Goal: Task Accomplishment & Management: Manage account settings

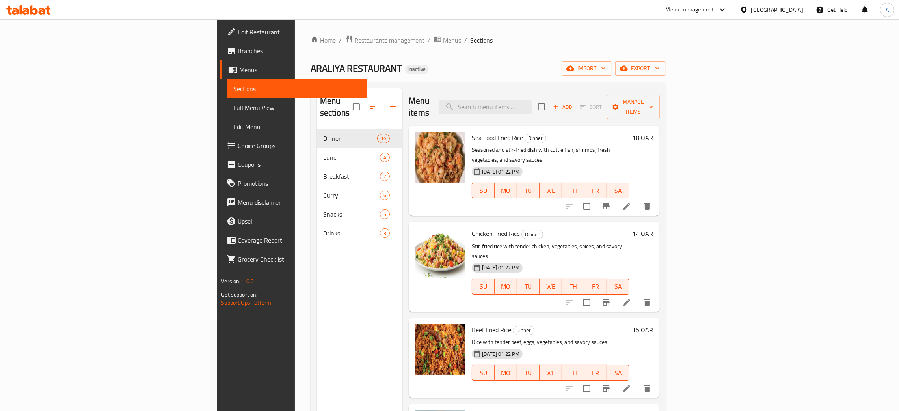
click at [797, 8] on div "[GEOGRAPHIC_DATA]" at bounding box center [777, 10] width 52 height 9
click at [725, 203] on div "[GEOGRAPHIC_DATA]" at bounding box center [717, 207] width 52 height 9
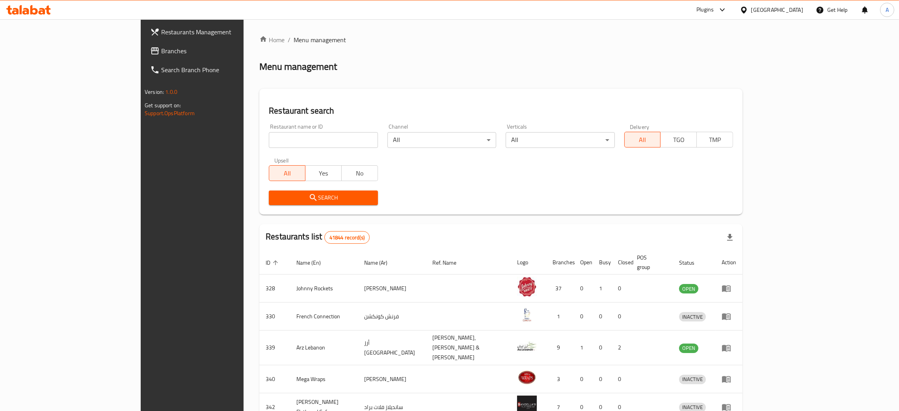
click at [269, 141] on input "search" at bounding box center [323, 140] width 109 height 16
paste input "Croissantee"
type input "Croissantee"
click button "Search" at bounding box center [323, 197] width 109 height 15
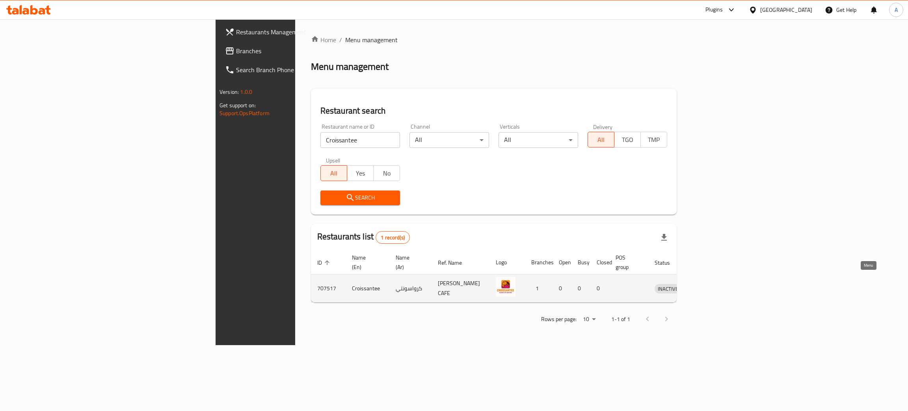
click at [706, 285] on icon "enhanced table" at bounding box center [701, 288] width 9 height 7
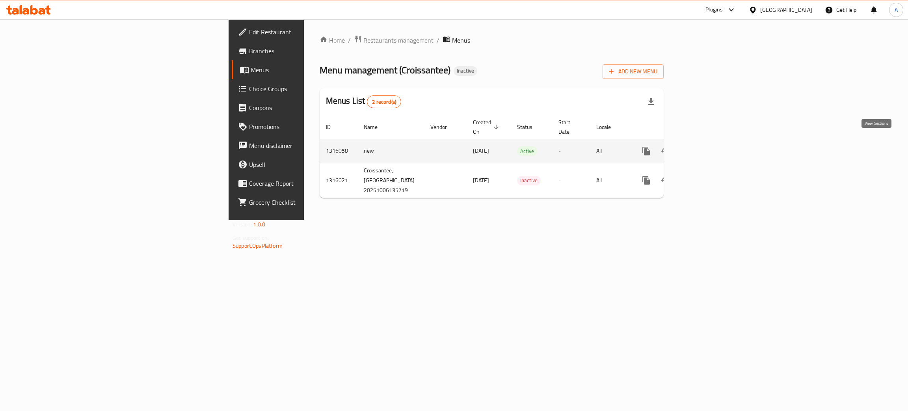
click at [708, 146] on icon "enhanced table" at bounding box center [702, 150] width 9 height 9
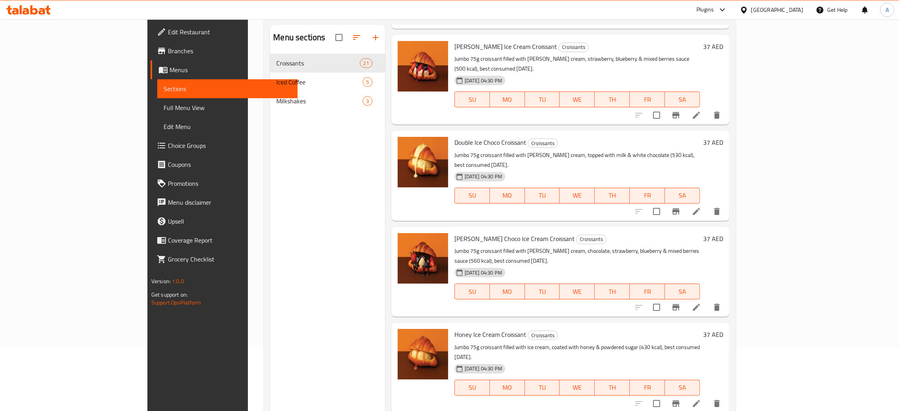
scroll to position [111, 0]
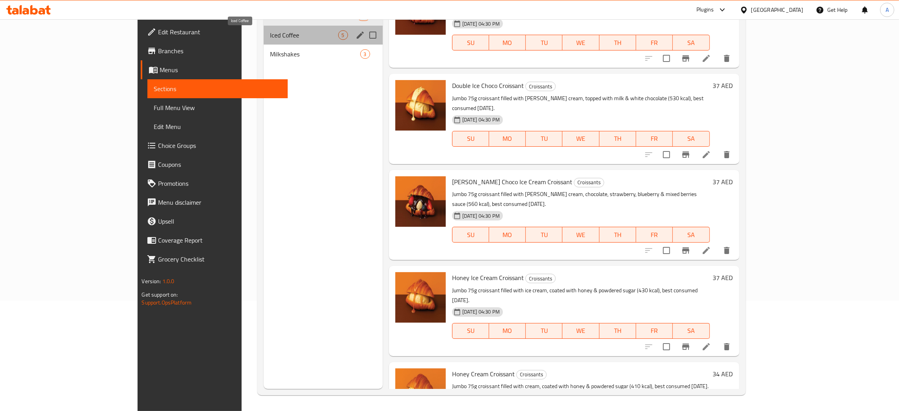
click at [271, 35] on span "Iced Coffee" at bounding box center [304, 34] width 68 height 9
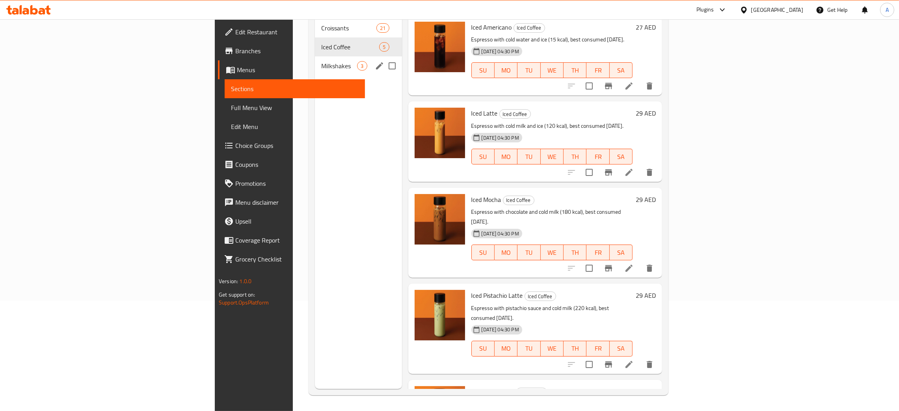
click at [315, 60] on div "Milkshakes 3" at bounding box center [358, 65] width 87 height 19
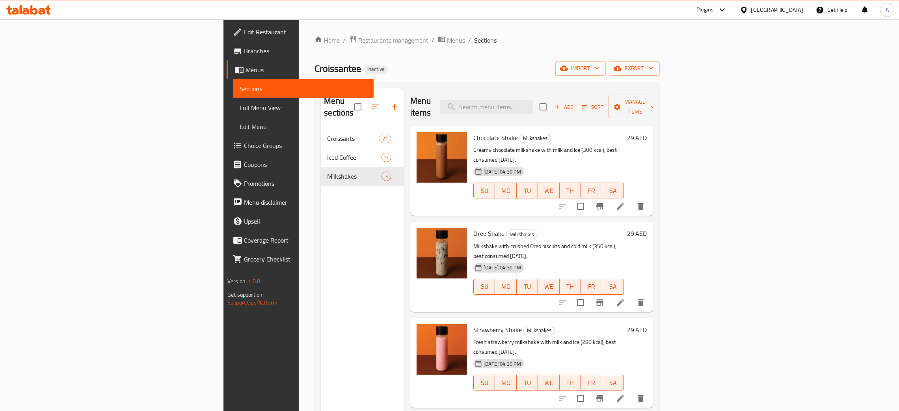
click at [244, 27] on span "Edit Restaurant" at bounding box center [305, 31] width 123 height 9
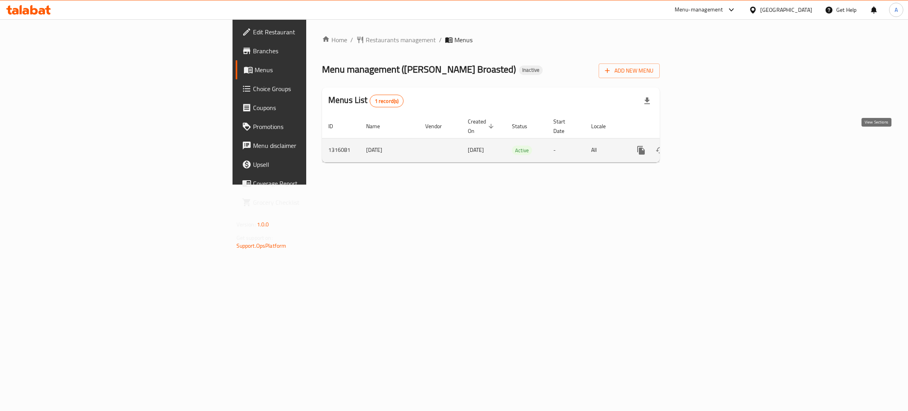
click at [701, 147] on icon "enhanced table" at bounding box center [697, 150] width 7 height 7
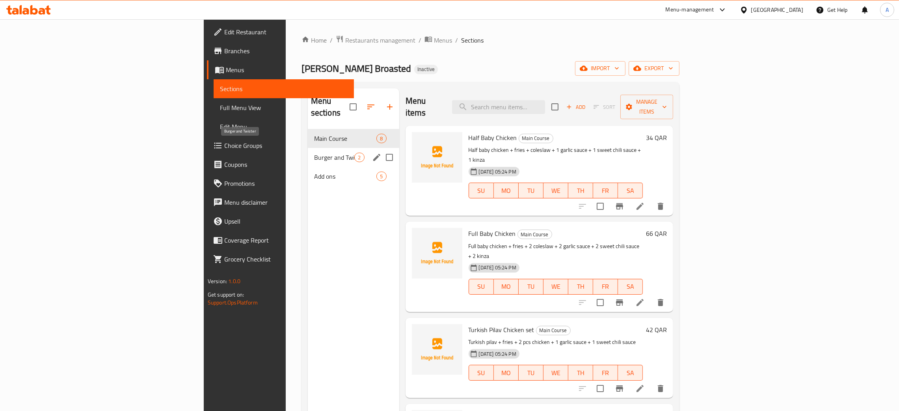
click at [314, 152] on span "Burger and Twister" at bounding box center [334, 156] width 41 height 9
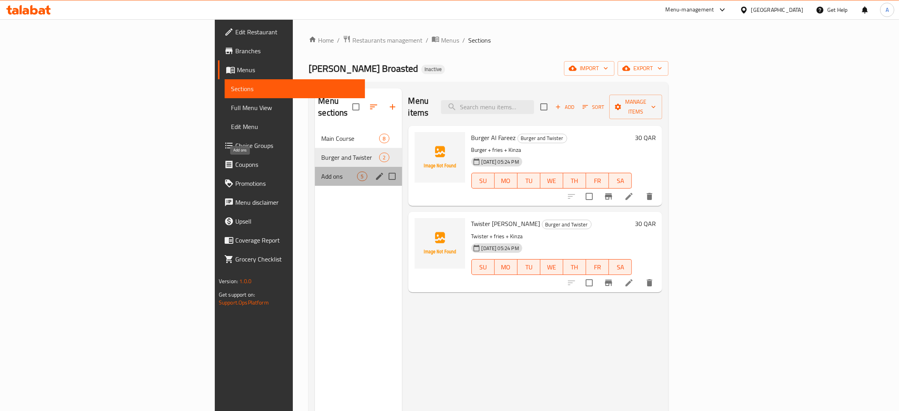
click at [321, 171] on span "Add ons" at bounding box center [339, 175] width 36 height 9
